Goal: Task Accomplishment & Management: Manage account settings

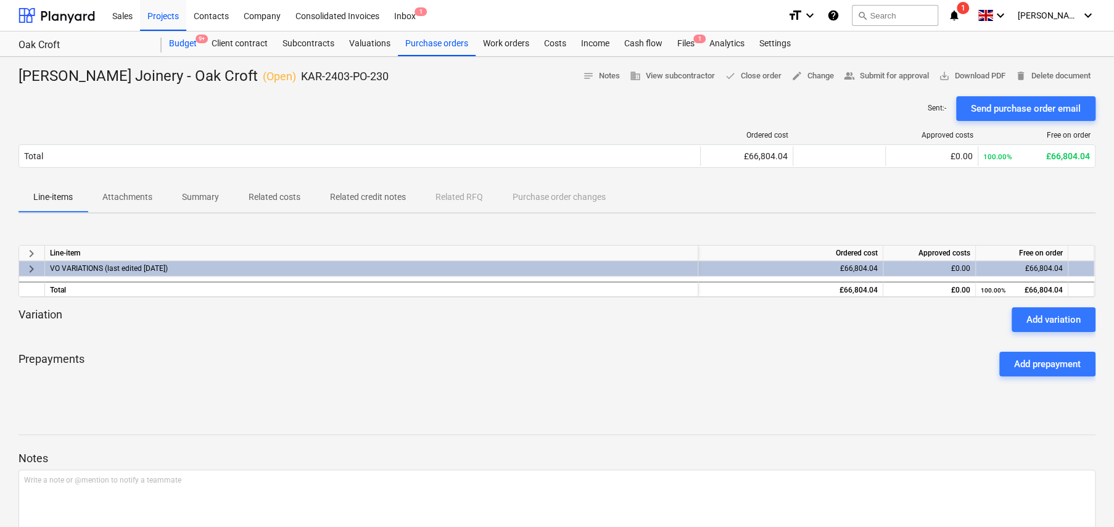
click at [182, 46] on div "Budget 9+" at bounding box center [183, 43] width 43 height 25
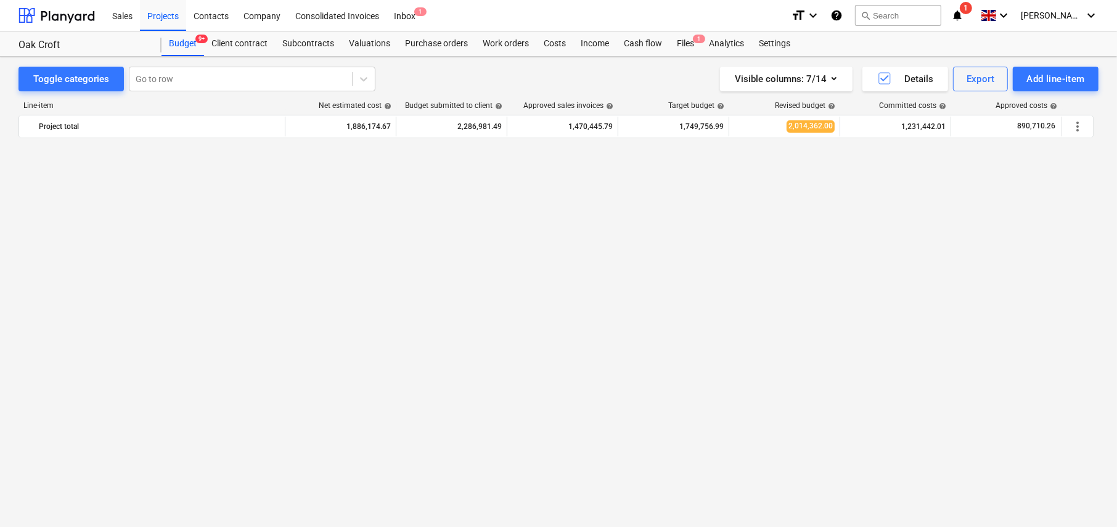
scroll to position [1480, 0]
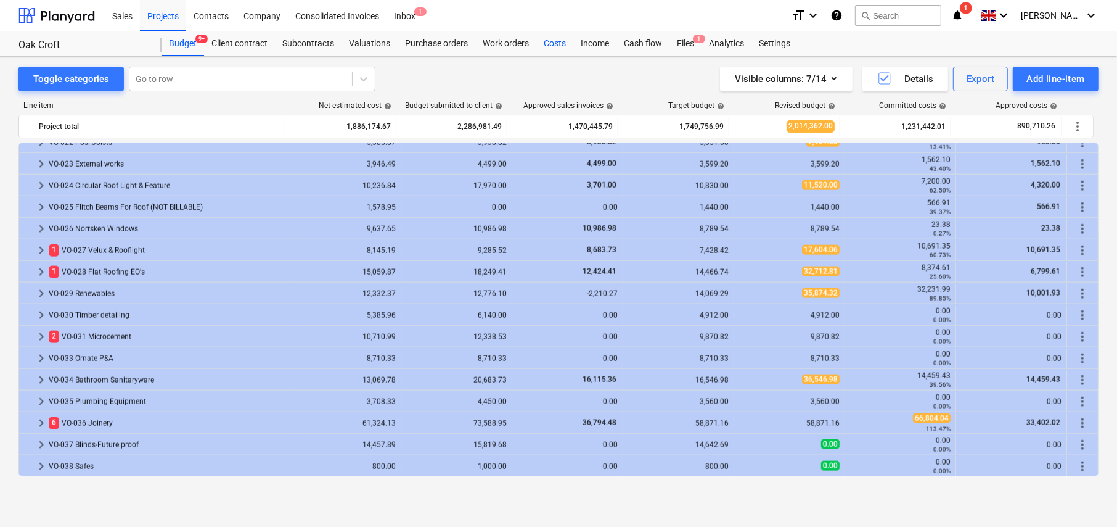
click at [556, 41] on div "Costs" at bounding box center [554, 43] width 37 height 25
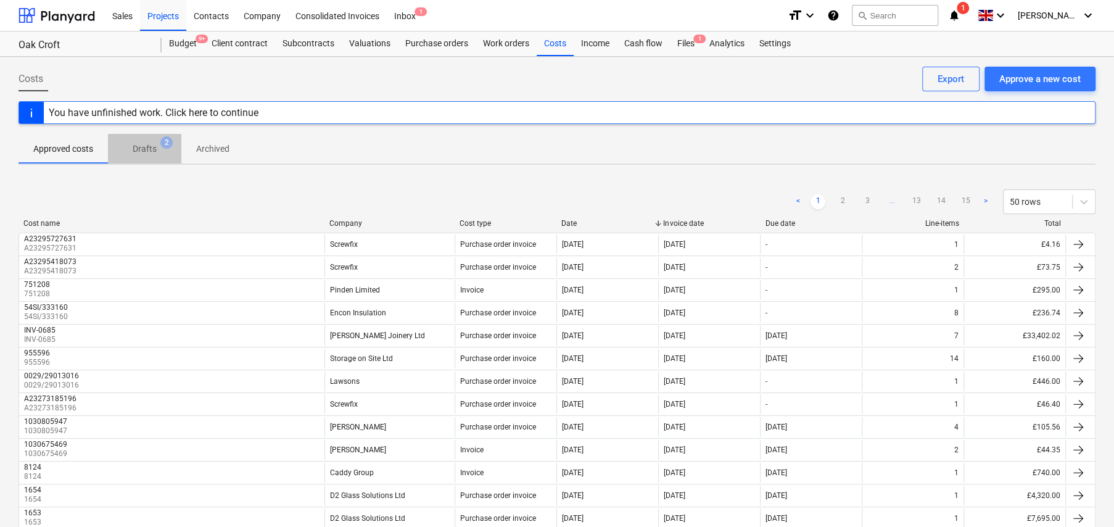
click at [141, 149] on p "Drafts" at bounding box center [145, 148] width 24 height 13
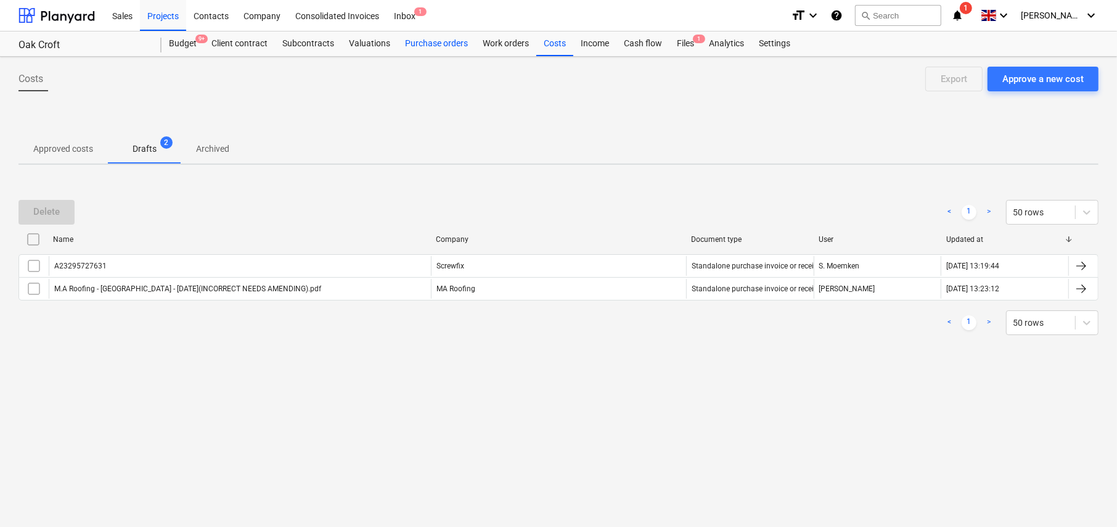
click at [432, 46] on div "Purchase orders" at bounding box center [437, 43] width 78 height 25
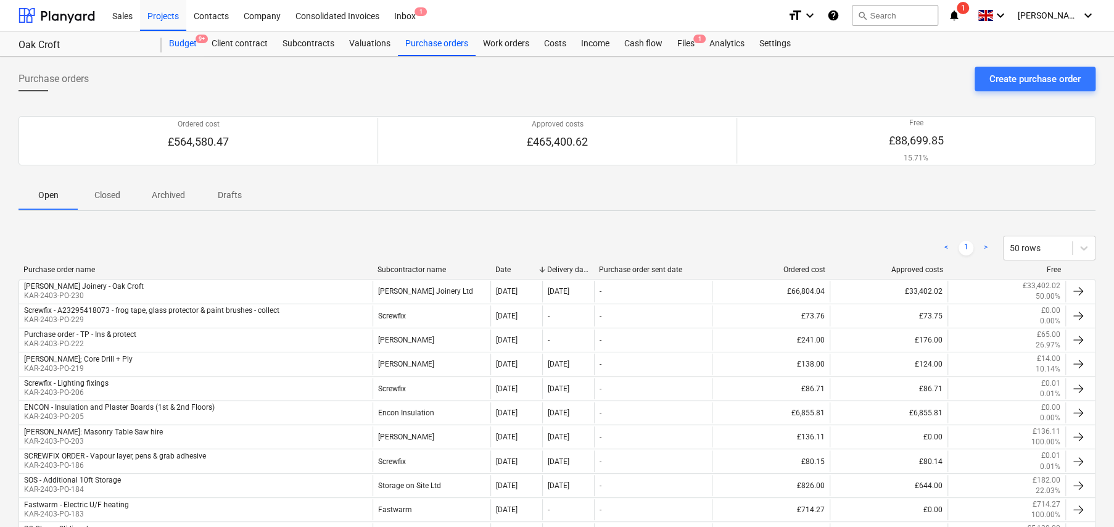
click at [186, 46] on div "Budget 9+" at bounding box center [183, 43] width 43 height 25
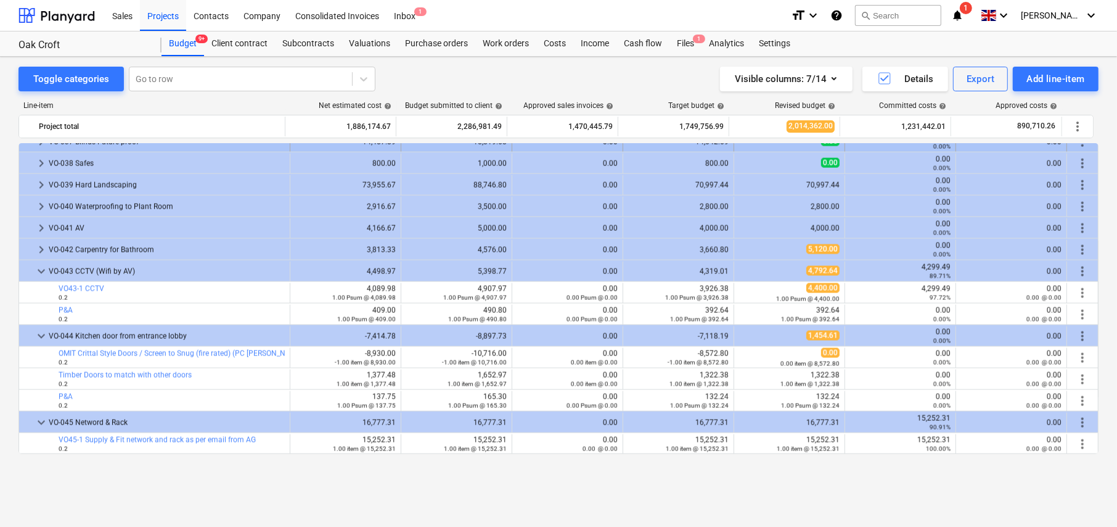
scroll to position [1721, 0]
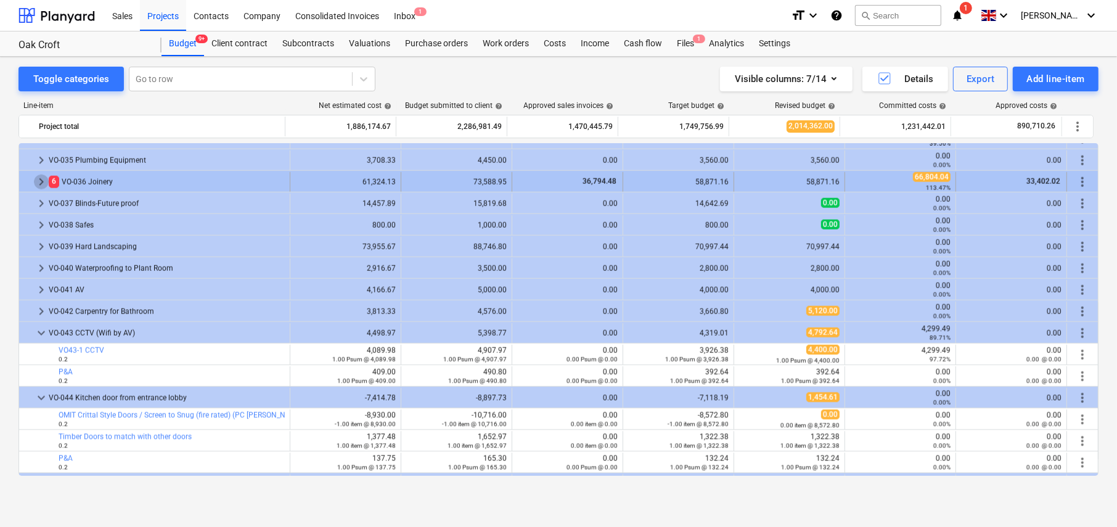
click at [42, 181] on span "keyboard_arrow_right" at bounding box center [41, 181] width 15 height 15
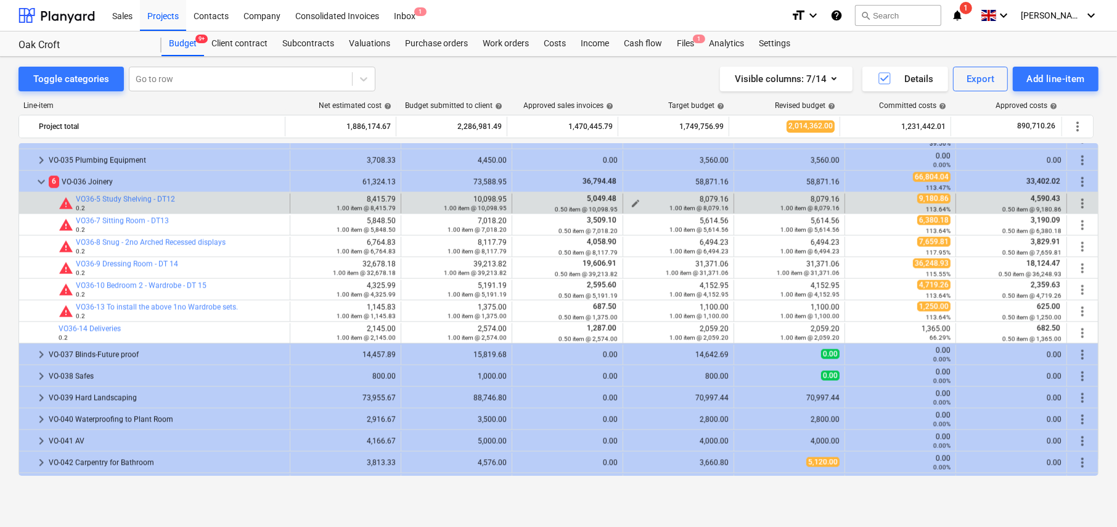
click at [629, 203] on div "1.00 item @ 8,079.16" at bounding box center [678, 207] width 101 height 9
click at [632, 202] on span "edit" at bounding box center [636, 204] width 10 height 10
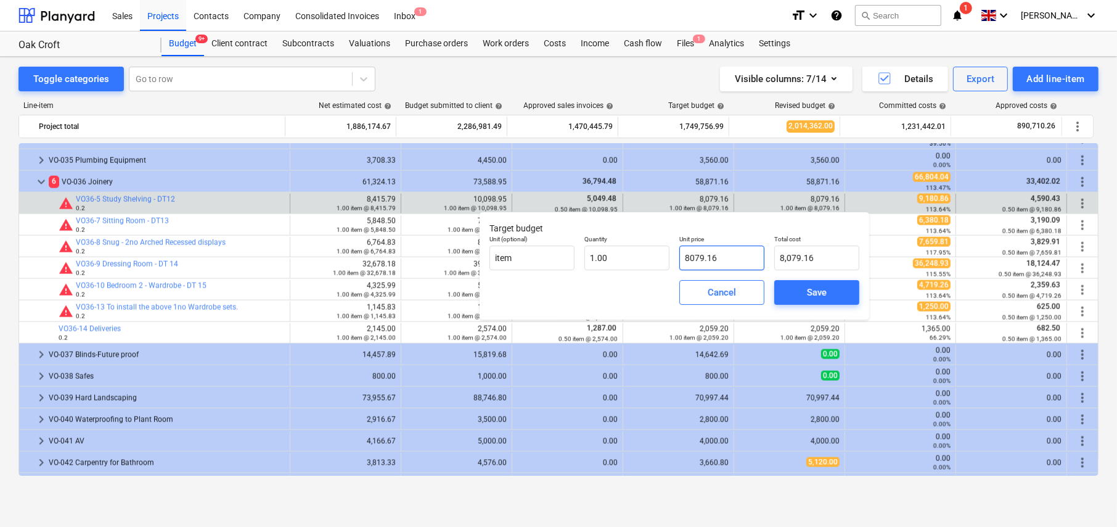
click at [705, 255] on input "8079.16" at bounding box center [722, 257] width 85 height 25
type input "9"
type input "9.00"
type input "92"
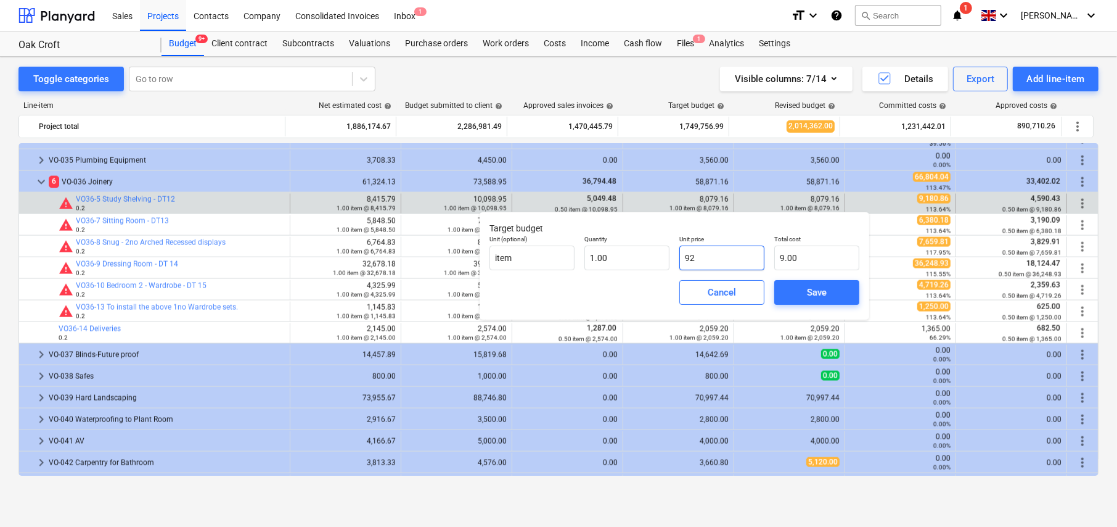
type input "92.00"
type input "920"
type input "920.00"
type input "9200"
type input "9,200.00"
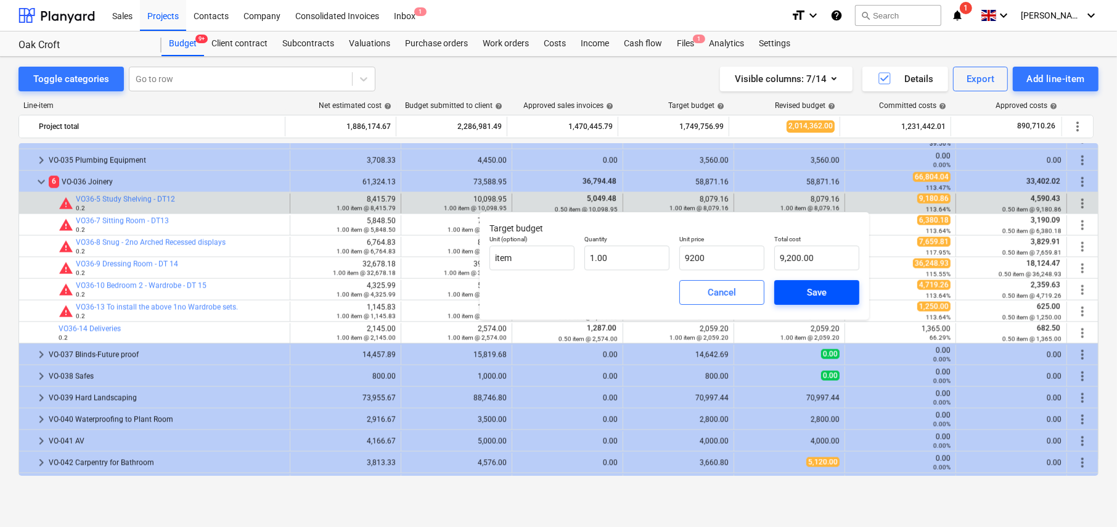
type input "9,200.00"
click at [821, 295] on div "Save" at bounding box center [817, 292] width 20 height 16
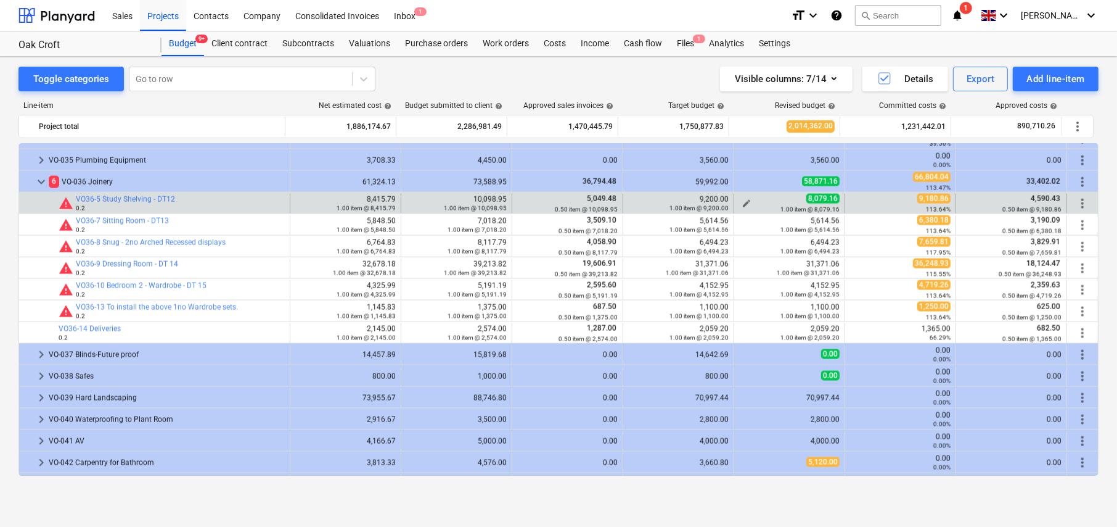
click at [742, 203] on span "edit" at bounding box center [747, 204] width 10 height 10
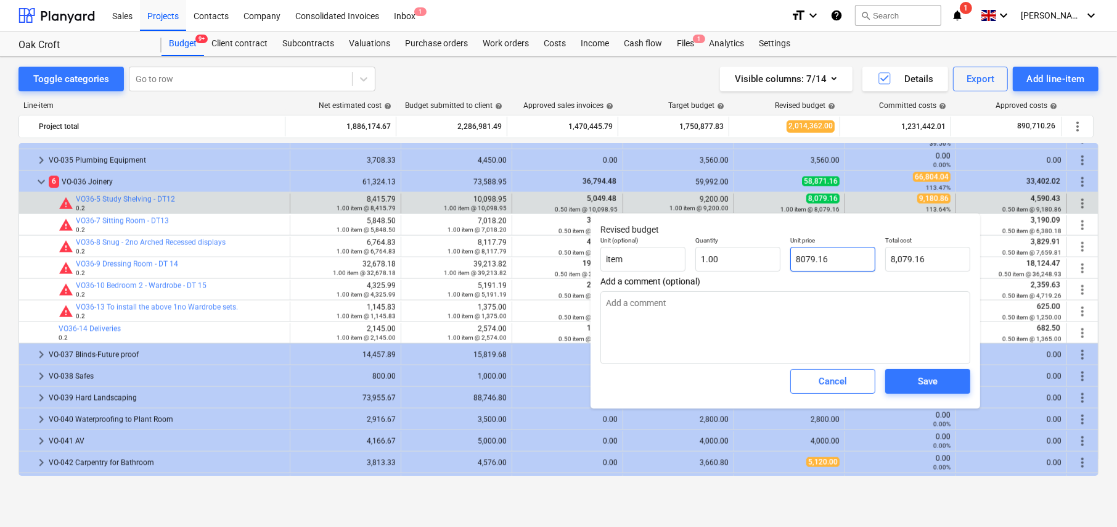
click at [803, 267] on input "8079.16" at bounding box center [832, 259] width 85 height 25
type input "9"
type textarea "x"
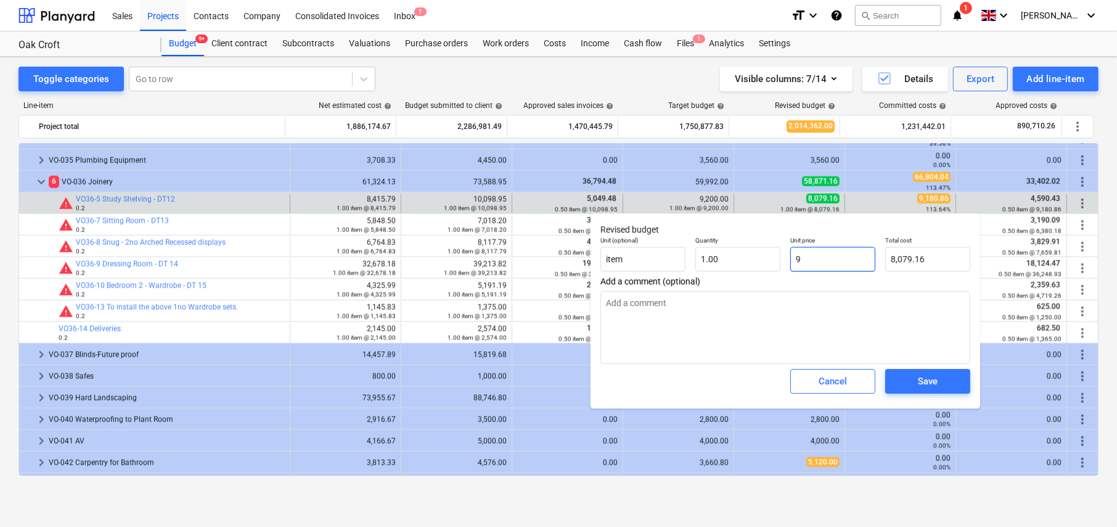
type input "9.00"
type input "95"
type textarea "x"
type input "95.00"
type input "952"
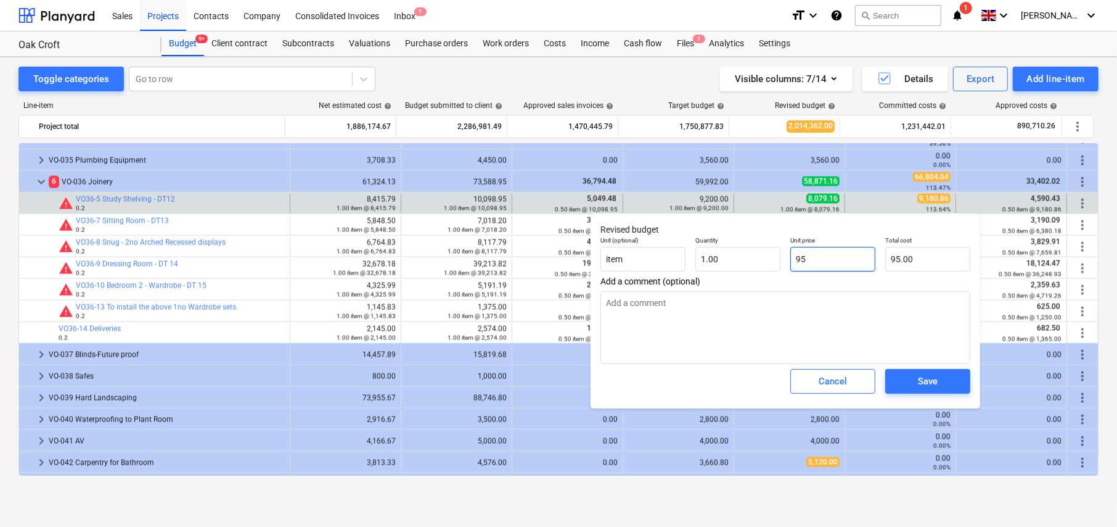
type textarea "x"
type input "952.00"
type input "9520"
type textarea "x"
type input "9,520.00"
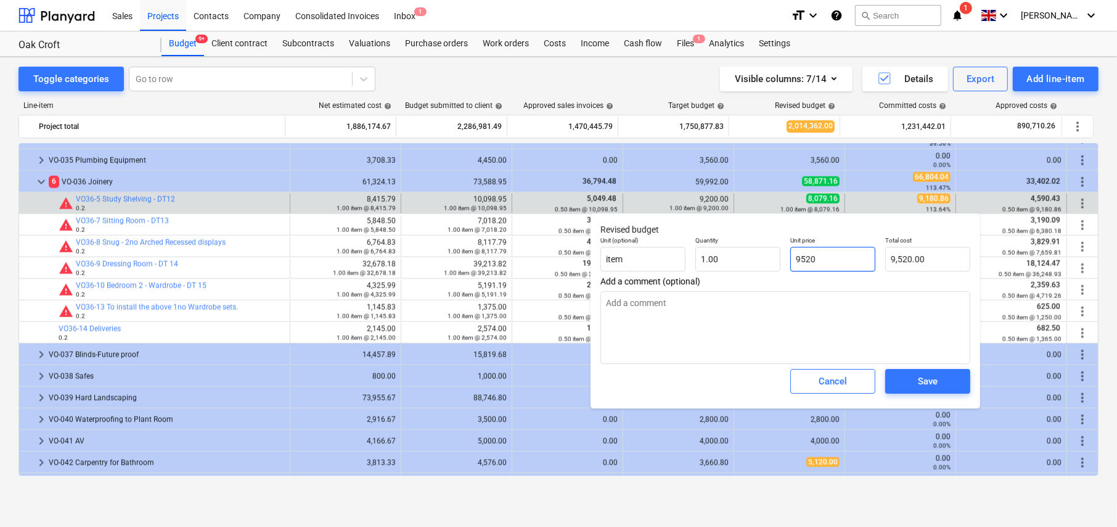
type input "95200"
type textarea "x"
type input "95,200.00"
type input "9520"
type textarea "x"
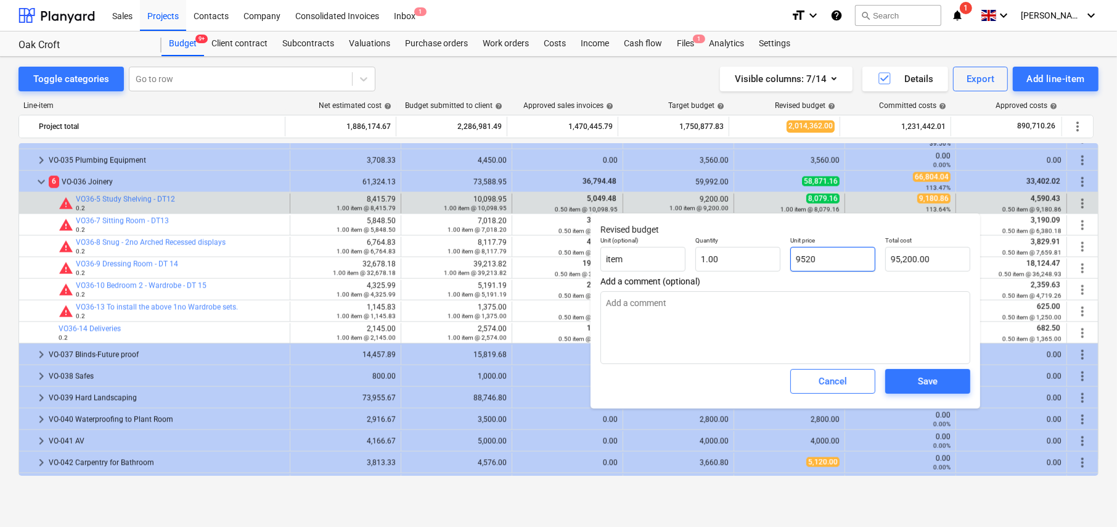
type input "9,520.00"
type input "952"
type textarea "x"
type input "952.00"
type input "95"
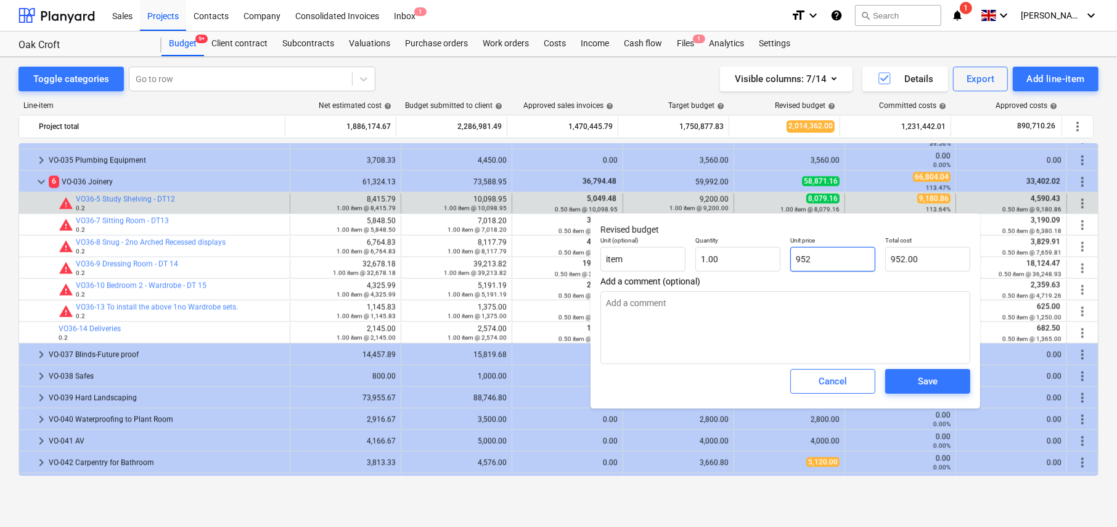
type textarea "x"
type input "95.00"
type input "9"
type textarea "x"
type input "9.00"
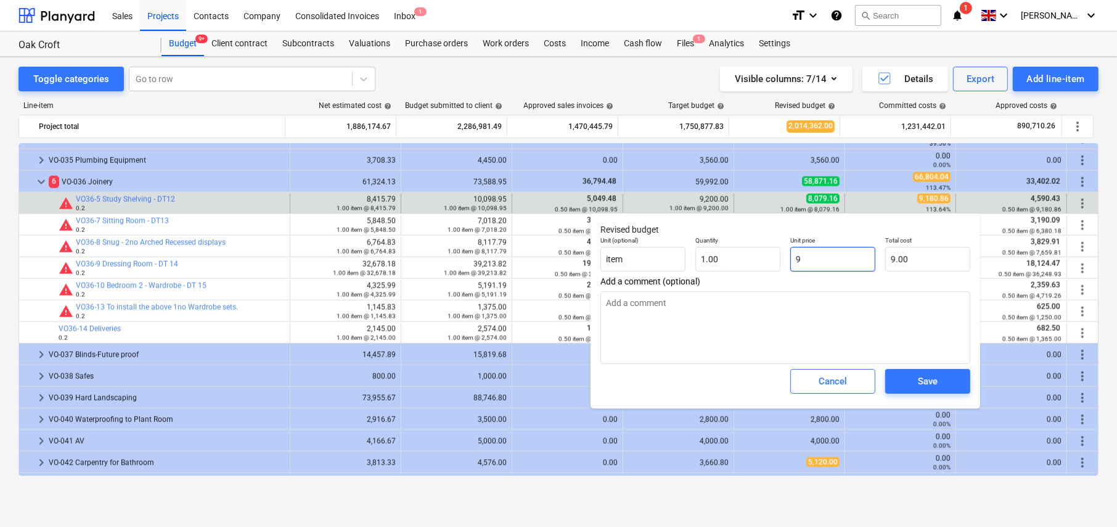
type input "92"
type textarea "x"
type input "92.00"
type input "920"
type textarea "x"
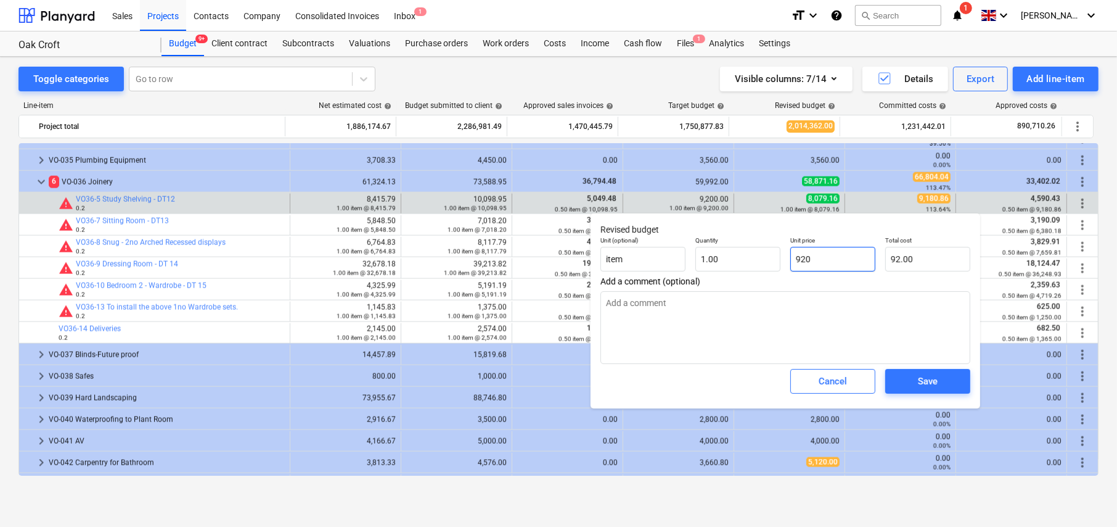
type input "920.00"
type input "9200"
type textarea "x"
type input "9,200.00"
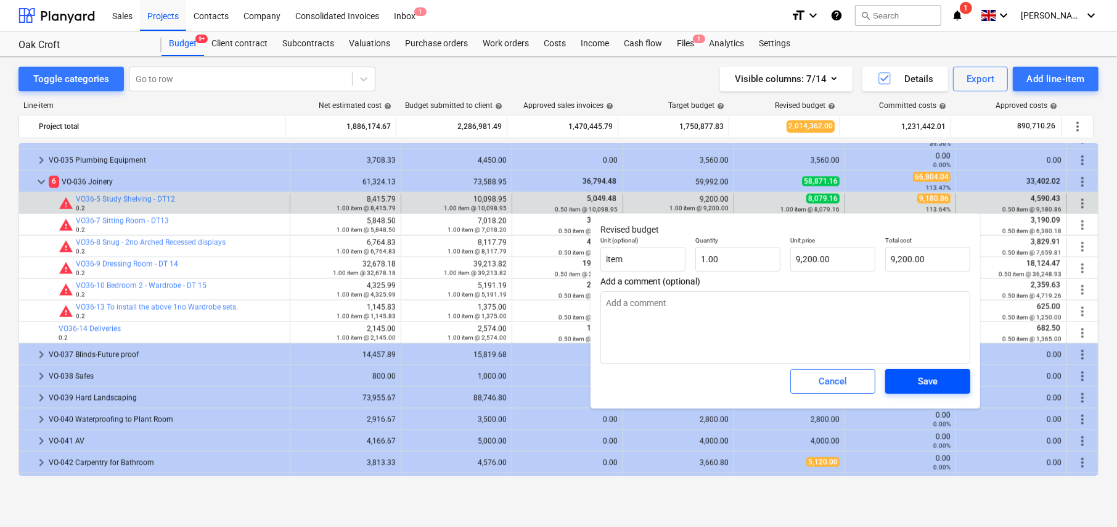
click at [931, 385] on div "Save" at bounding box center [928, 381] width 20 height 16
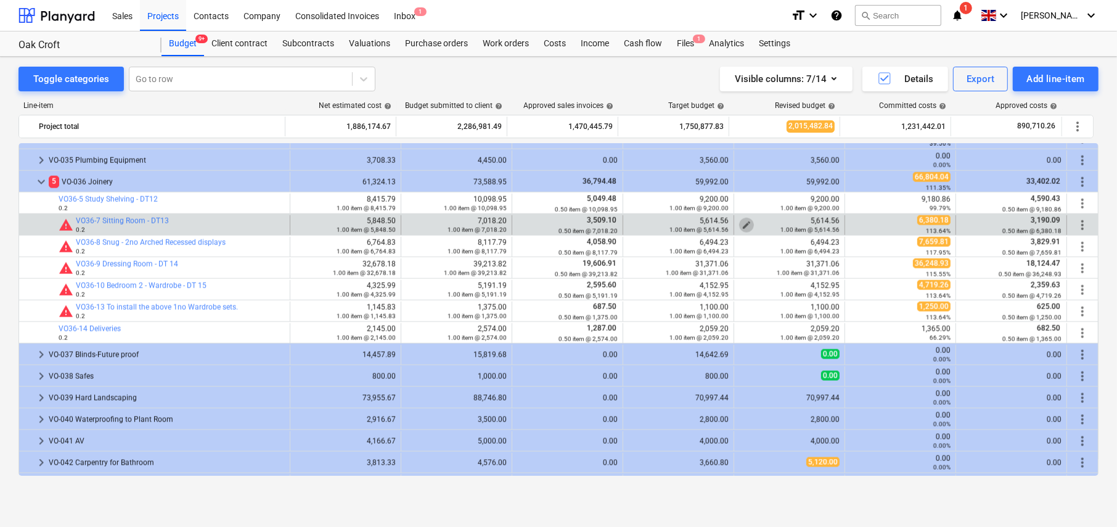
click at [743, 221] on span "edit" at bounding box center [747, 225] width 10 height 10
type textarea "x"
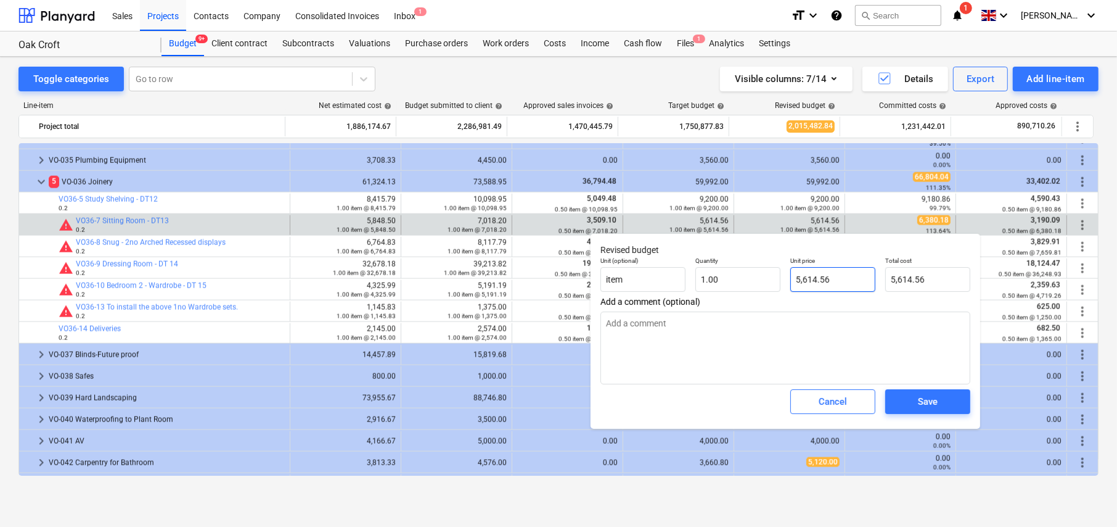
type input "5614.56"
click at [815, 287] on input "5614.56" at bounding box center [832, 279] width 85 height 25
type textarea "x"
type input "6"
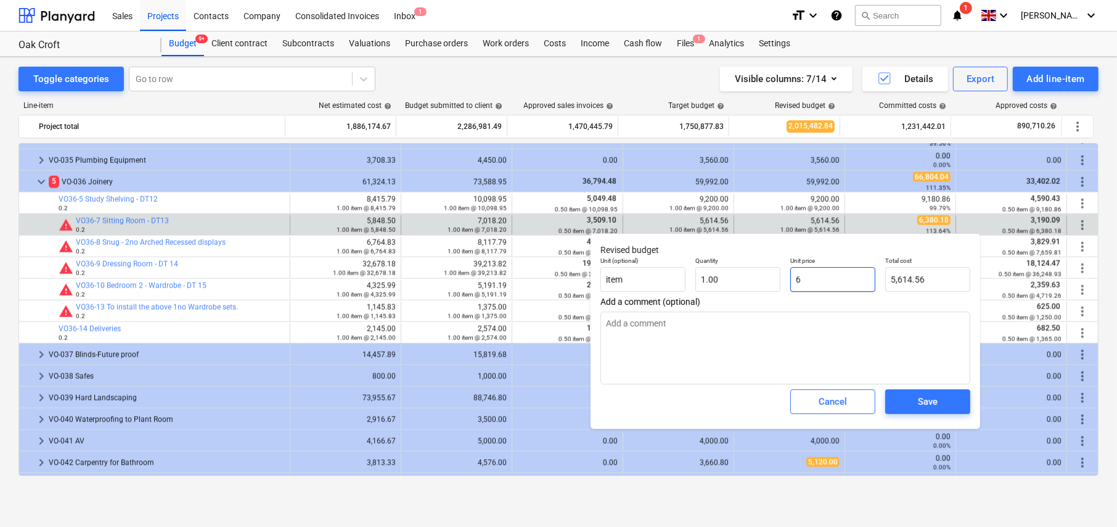
type input "6.00"
type textarea "x"
type input "64"
type input "64.00"
type textarea "x"
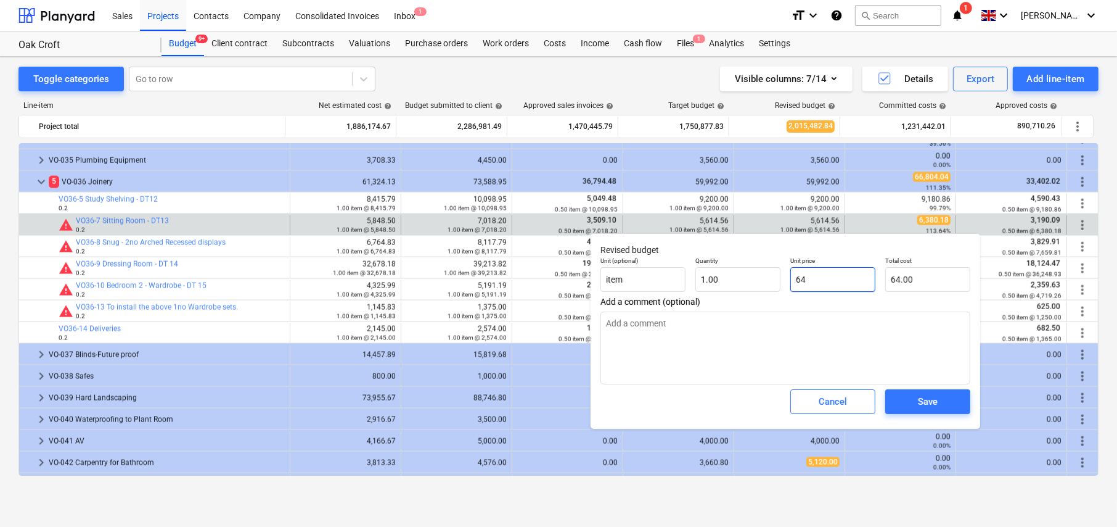
type input "640"
type input "640.00"
type textarea "x"
type input "6400"
type input "6,400.00"
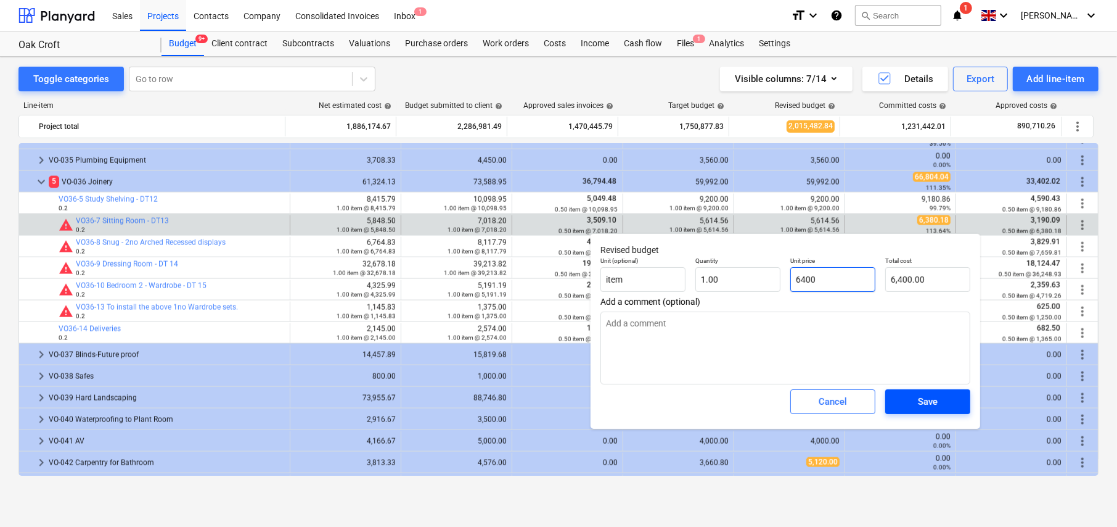
type input "6400"
type textarea "x"
type input "6,400.00"
click at [940, 404] on span "Save" at bounding box center [927, 401] width 55 height 16
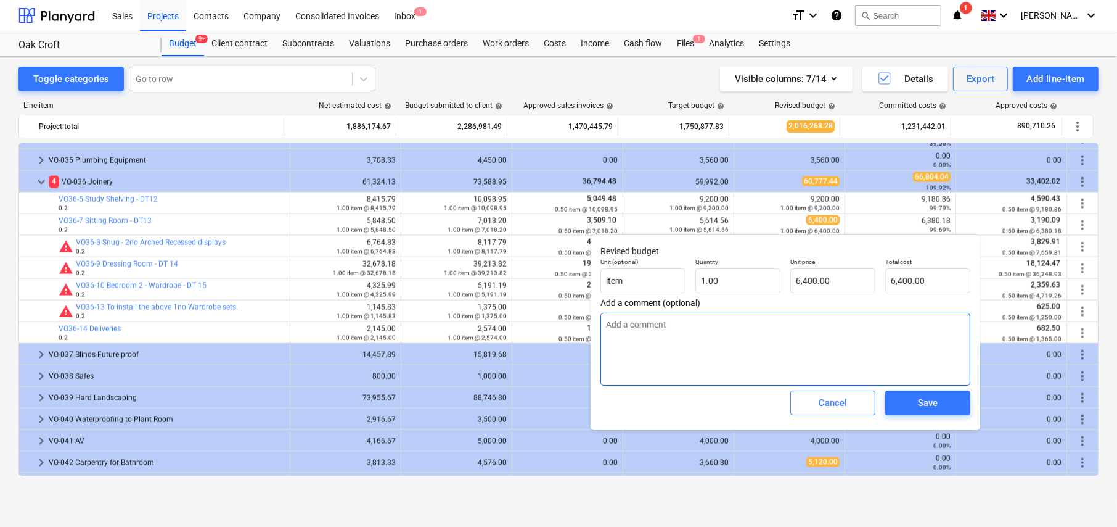
type textarea "x"
